Goal: Find specific page/section: Find specific page/section

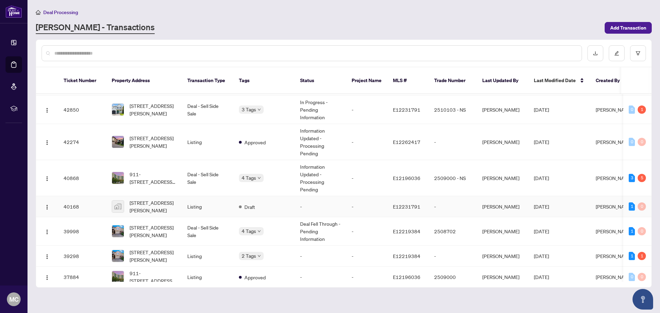
scroll to position [206, 0]
click at [155, 170] on span "911-[STREET_ADDRESS][PERSON_NAME]" at bounding box center [152, 177] width 47 height 15
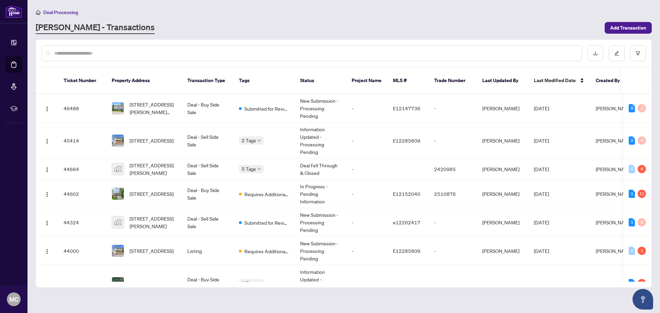
click at [507, 54] on input "text" at bounding box center [314, 53] width 521 height 8
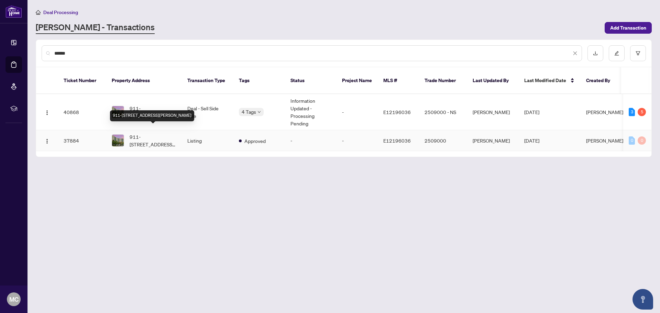
type input "******"
click at [156, 133] on span "911-[STREET_ADDRESS][PERSON_NAME]" at bounding box center [152, 140] width 47 height 15
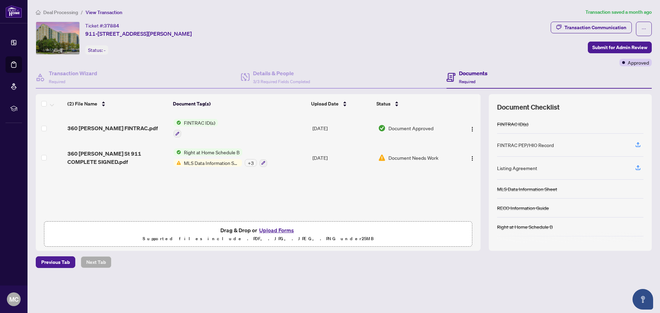
click at [207, 165] on span "MLS Data Information Sheet" at bounding box center [211, 163] width 61 height 8
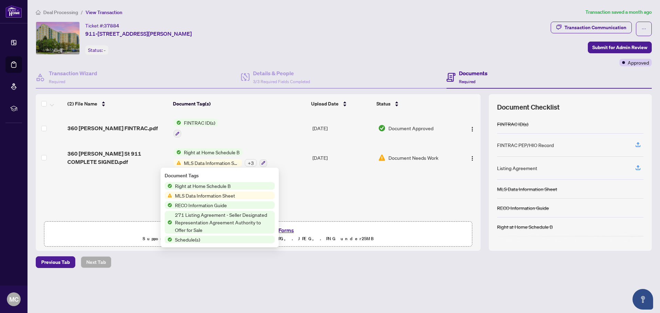
scroll to position [0, 0]
click at [210, 152] on span "Right at Home Schedule B" at bounding box center [211, 152] width 61 height 8
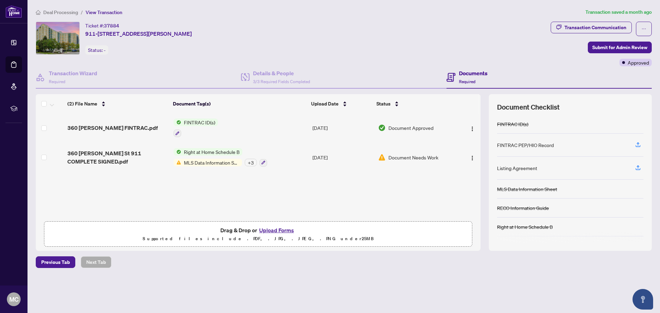
click at [201, 124] on span "FINTRAC ID(s)" at bounding box center [199, 123] width 37 height 8
click at [194, 158] on span "FINTRAC ID(s)" at bounding box center [183, 157] width 37 height 8
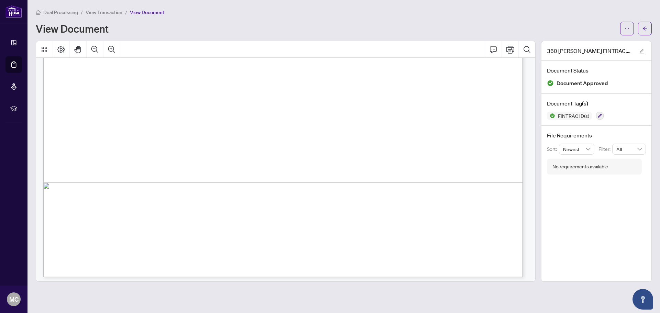
scroll to position [2321, 0]
